Goal: Information Seeking & Learning: Understand process/instructions

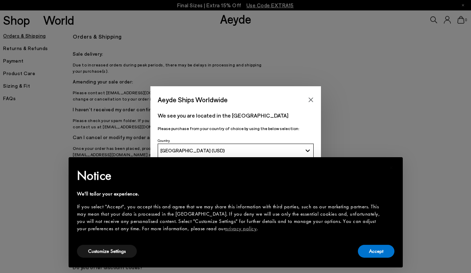
click at [6, 80] on div "Aeyde Ships Worldwide We see you are located in the [GEOGRAPHIC_DATA] Please pu…" at bounding box center [235, 136] width 471 height 273
click at [406, 97] on div "Aeyde Ships Worldwide We see you are located in the [GEOGRAPHIC_DATA] Please pu…" at bounding box center [235, 136] width 471 height 100
click at [105, 252] on button "Customize Settings" at bounding box center [107, 251] width 60 height 13
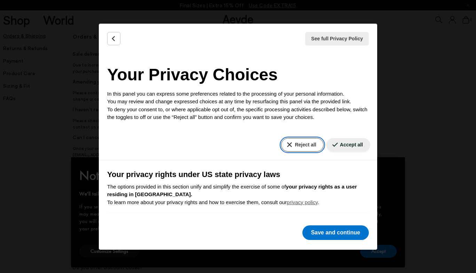
click at [304, 144] on button "Reject all" at bounding box center [302, 145] width 42 height 14
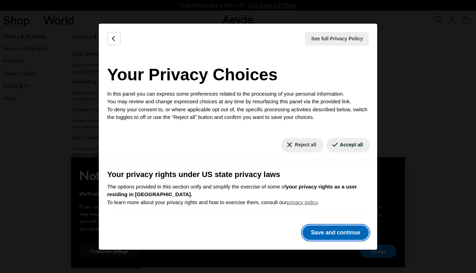
click at [327, 234] on button "Save and continue" at bounding box center [336, 233] width 66 height 15
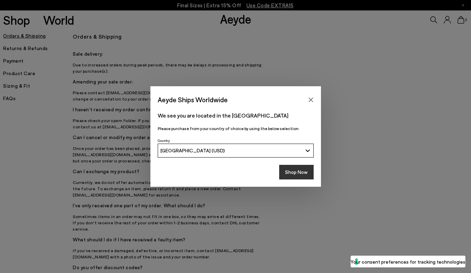
click at [302, 178] on button "Shop Now" at bounding box center [296, 172] width 34 height 15
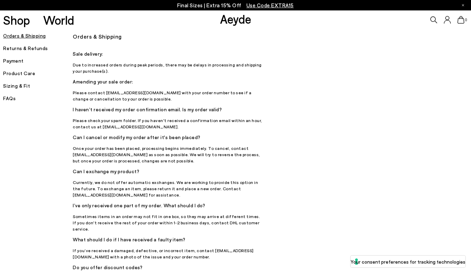
click at [13, 87] on h5 "Sizing & Fit" at bounding box center [38, 86] width 70 height 10
